Goal: Information Seeking & Learning: Learn about a topic

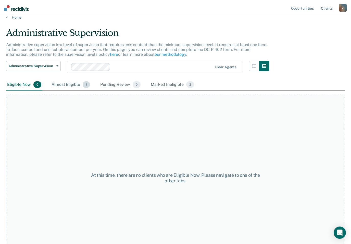
scroll to position [7, 0]
drag, startPoint x: 72, startPoint y: 86, endPoint x: 72, endPoint y: 93, distance: 7.4
click at [72, 86] on div "Almost Eligible 1" at bounding box center [71, 84] width 41 height 11
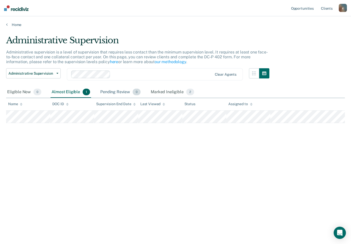
click at [106, 90] on div "Pending Review 0" at bounding box center [120, 92] width 42 height 11
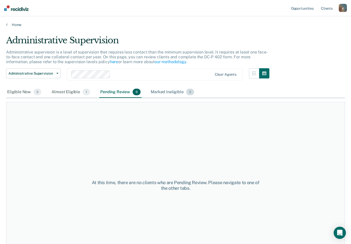
click at [157, 89] on div "Marked Ineligible 2" at bounding box center [172, 92] width 45 height 11
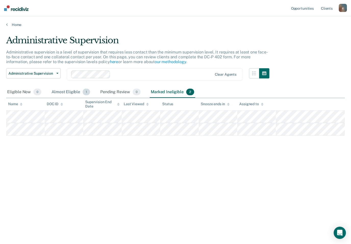
click at [72, 94] on div "Almost Eligible 1" at bounding box center [71, 92] width 41 height 11
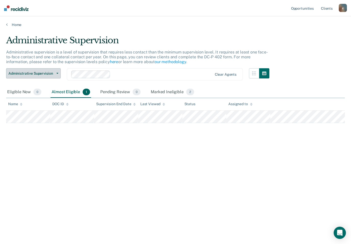
click at [58, 74] on button "Administrative Supervision" at bounding box center [33, 73] width 55 height 10
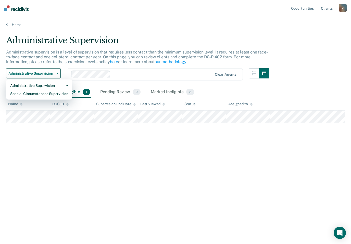
click at [63, 56] on p "Administrative supervision is a level of supervision that requires less contact…" at bounding box center [137, 57] width 262 height 15
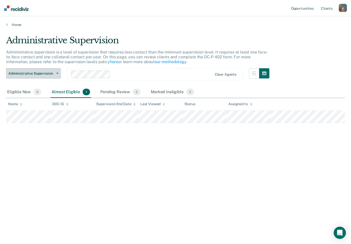
click at [54, 74] on span "Administrative Supervision" at bounding box center [31, 73] width 46 height 4
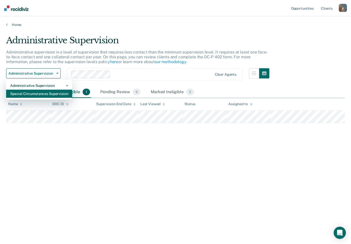
click at [50, 93] on div "Special Circumstances Supervision" at bounding box center [39, 94] width 58 height 8
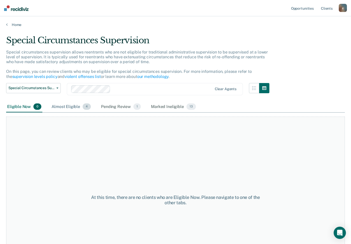
click at [72, 105] on div "Almost Eligible 4" at bounding box center [71, 107] width 41 height 11
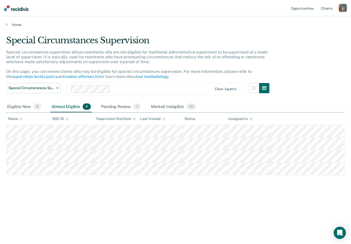
scroll to position [8, 0]
click at [114, 102] on div "Pending Review 1" at bounding box center [121, 107] width 42 height 11
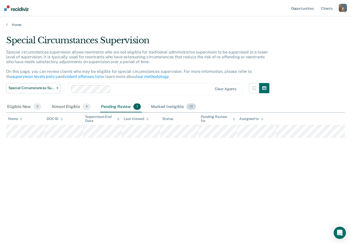
click at [169, 102] on div "Marked Ineligible 13" at bounding box center [173, 107] width 47 height 11
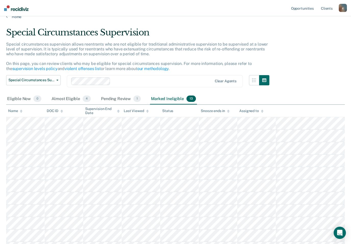
scroll to position [35, 0]
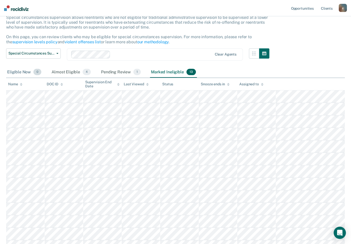
click at [30, 75] on div "Eligible Now 0" at bounding box center [24, 72] width 36 height 11
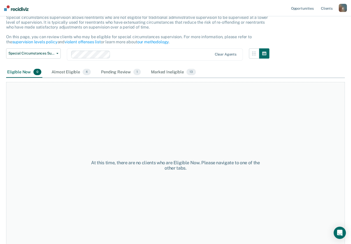
drag, startPoint x: 59, startPoint y: 71, endPoint x: 59, endPoint y: 36, distance: 34.7
click at [59, 71] on div "Almost Eligible 4" at bounding box center [71, 72] width 41 height 11
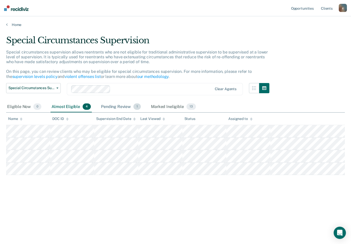
click at [109, 105] on div "Pending Review 1" at bounding box center [121, 107] width 42 height 11
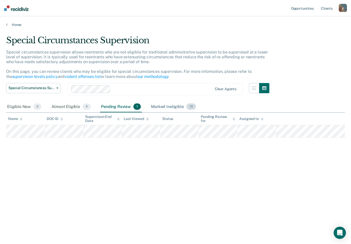
click at [174, 107] on div "Marked Ineligible 13" at bounding box center [173, 107] width 47 height 11
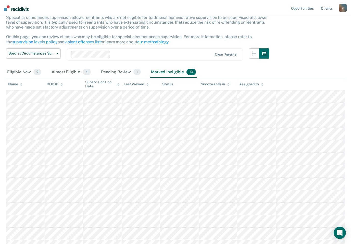
scroll to position [43, 0]
